Goal: Find specific page/section: Find specific page/section

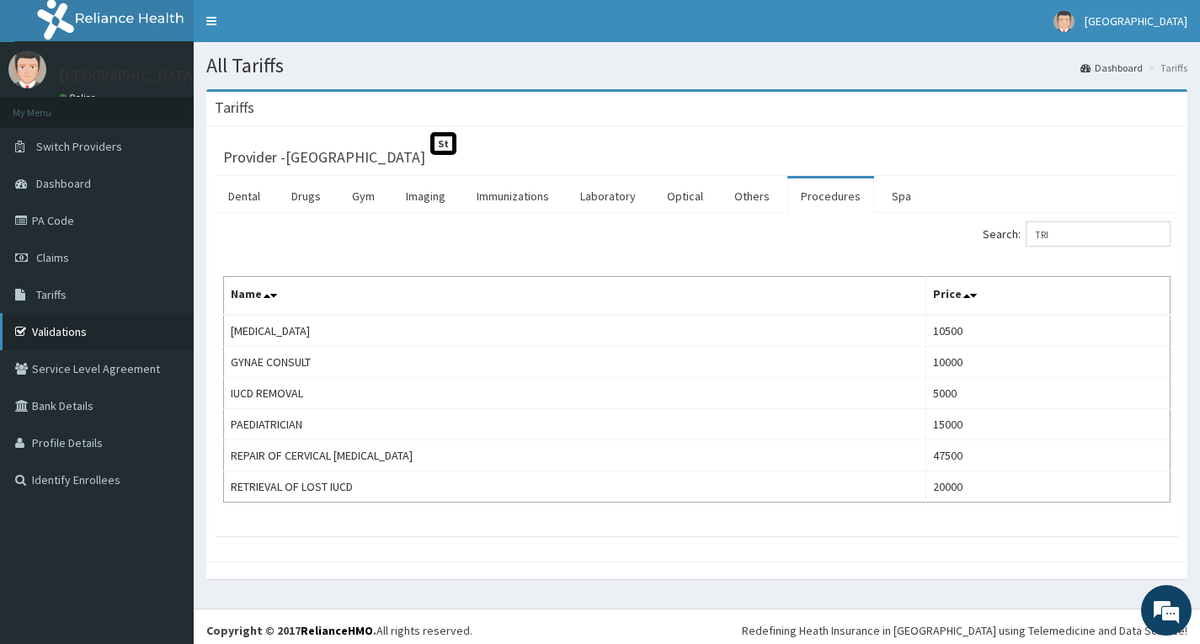
click at [52, 335] on link "Validations" at bounding box center [97, 331] width 194 height 37
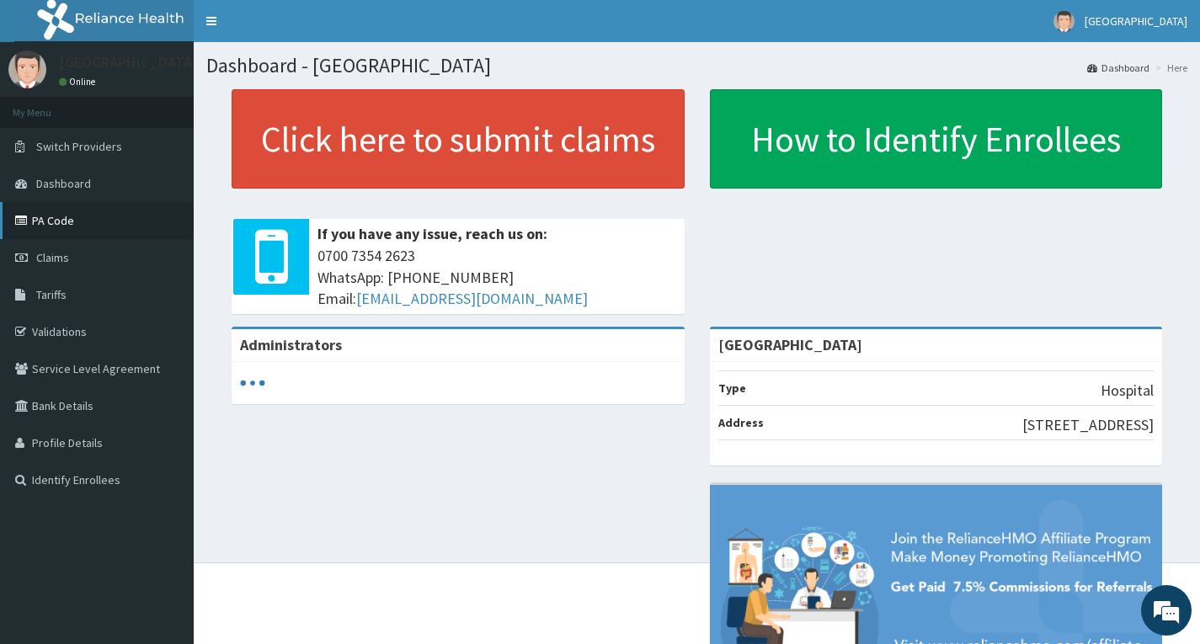
click at [40, 218] on link "PA Code" at bounding box center [97, 220] width 194 height 37
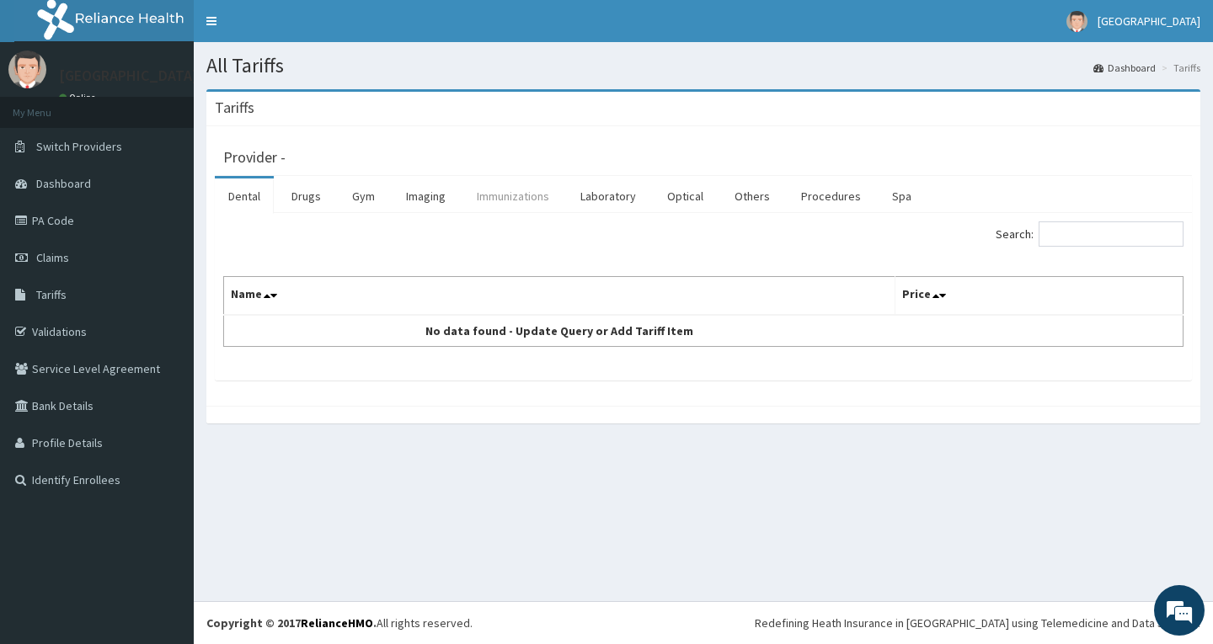
click at [416, 187] on link "Imaging" at bounding box center [426, 196] width 67 height 35
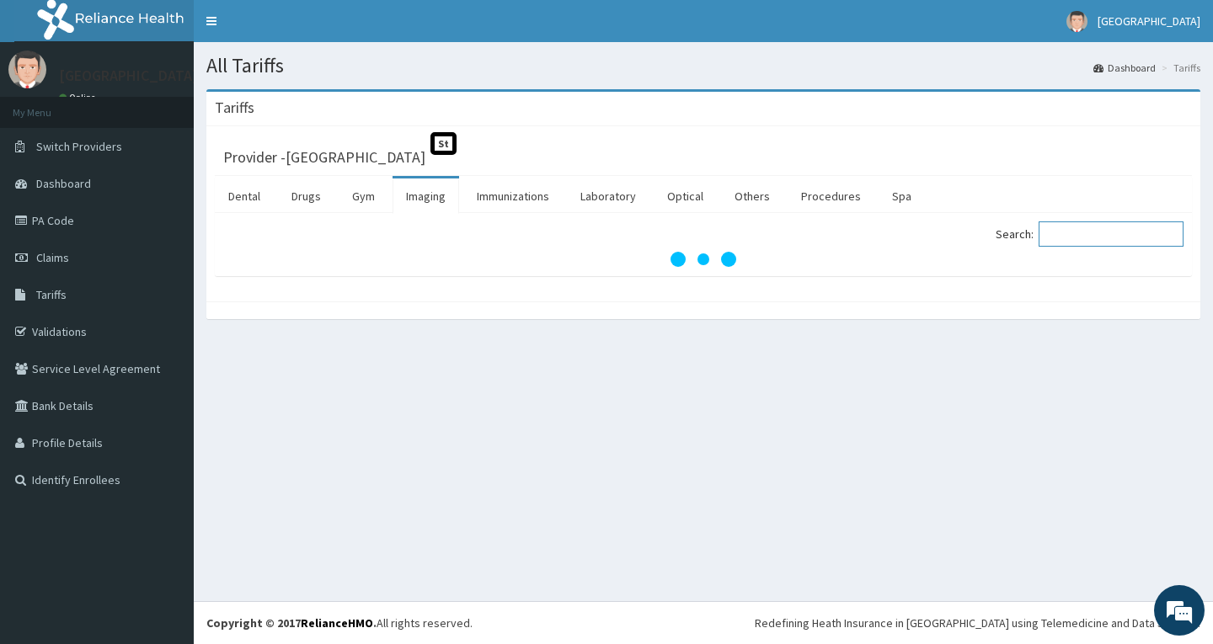
click at [1145, 229] on input "Search:" at bounding box center [1111, 234] width 145 height 25
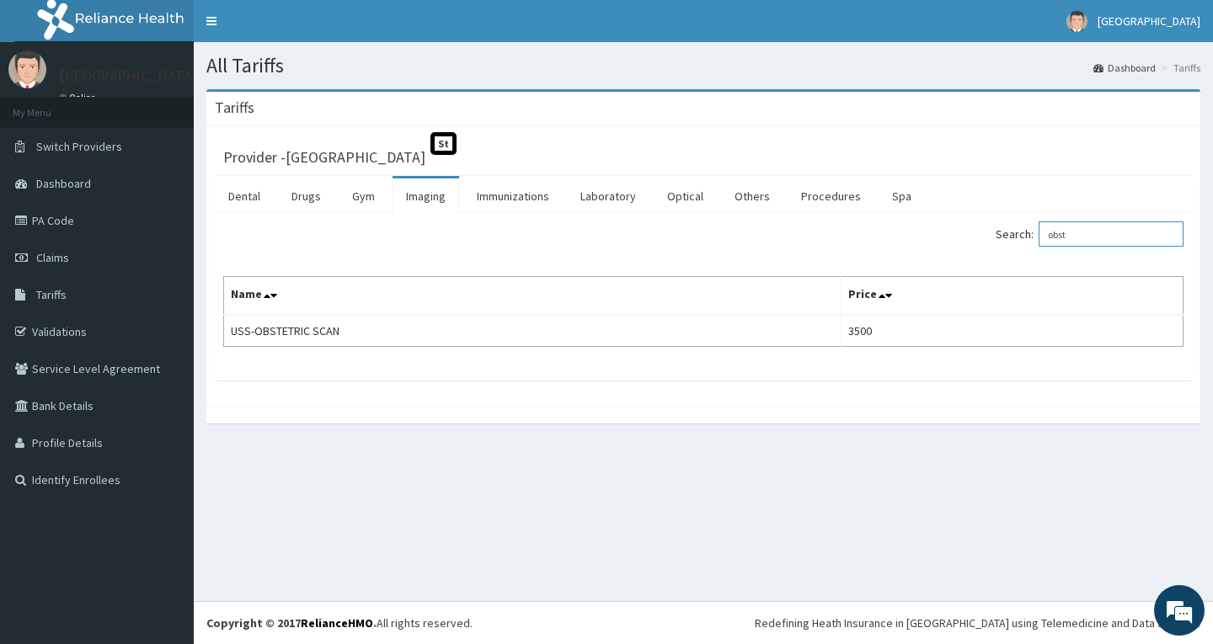
type input "obst"
click at [1131, 63] on link "Dashboard" at bounding box center [1124, 68] width 62 height 14
